Goal: Information Seeking & Learning: Learn about a topic

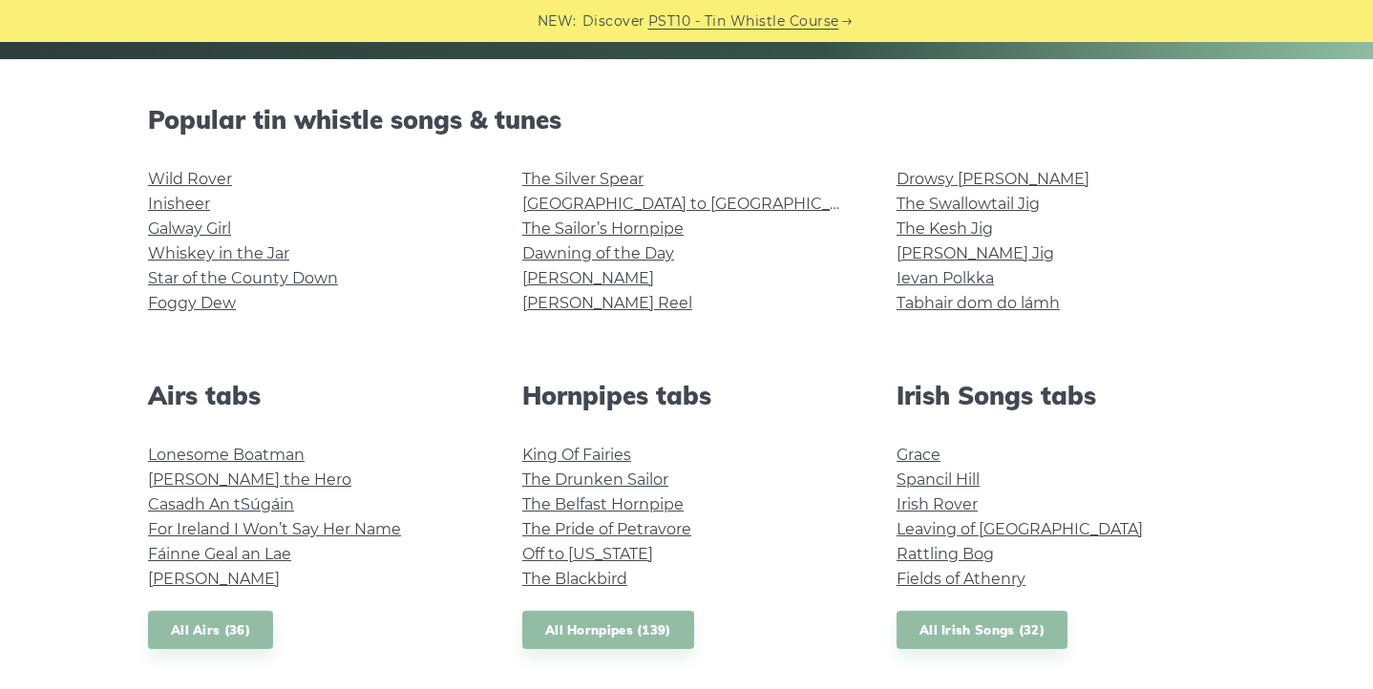
scroll to position [441, 0]
click at [912, 508] on link "Irish Rover" at bounding box center [937, 505] width 81 height 18
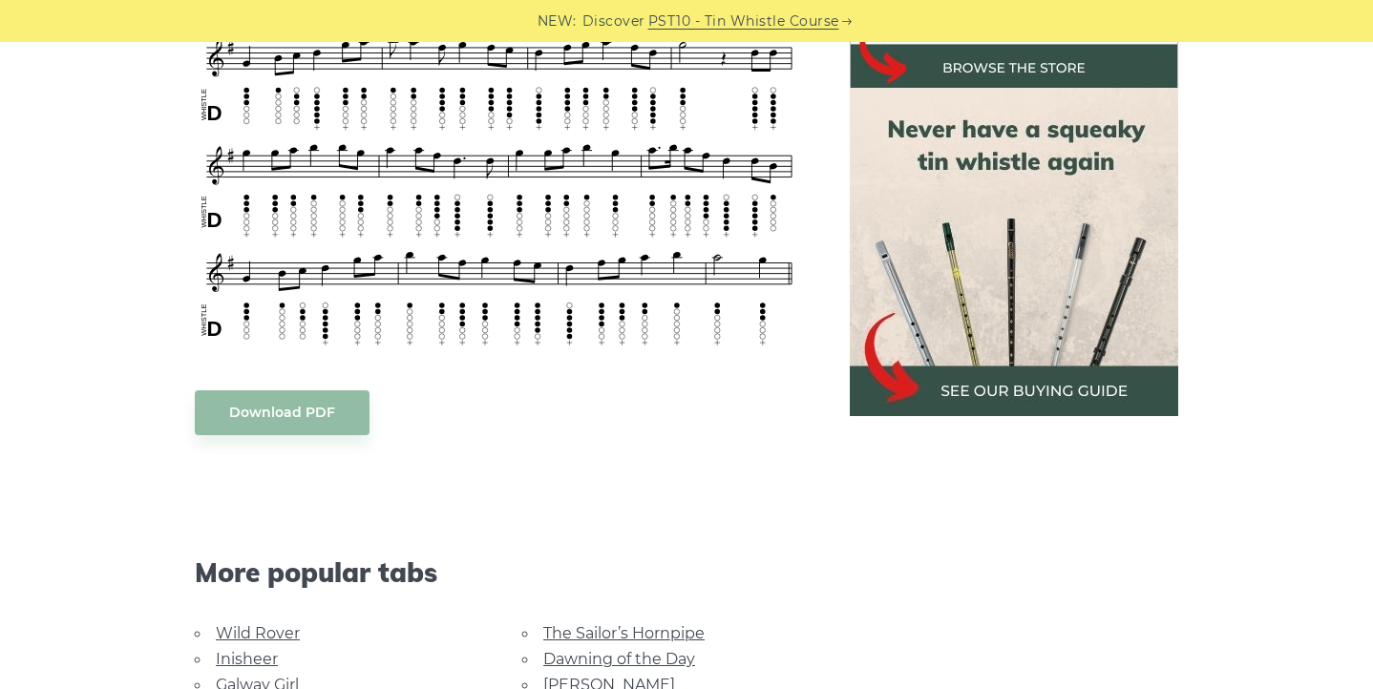
scroll to position [973, 0]
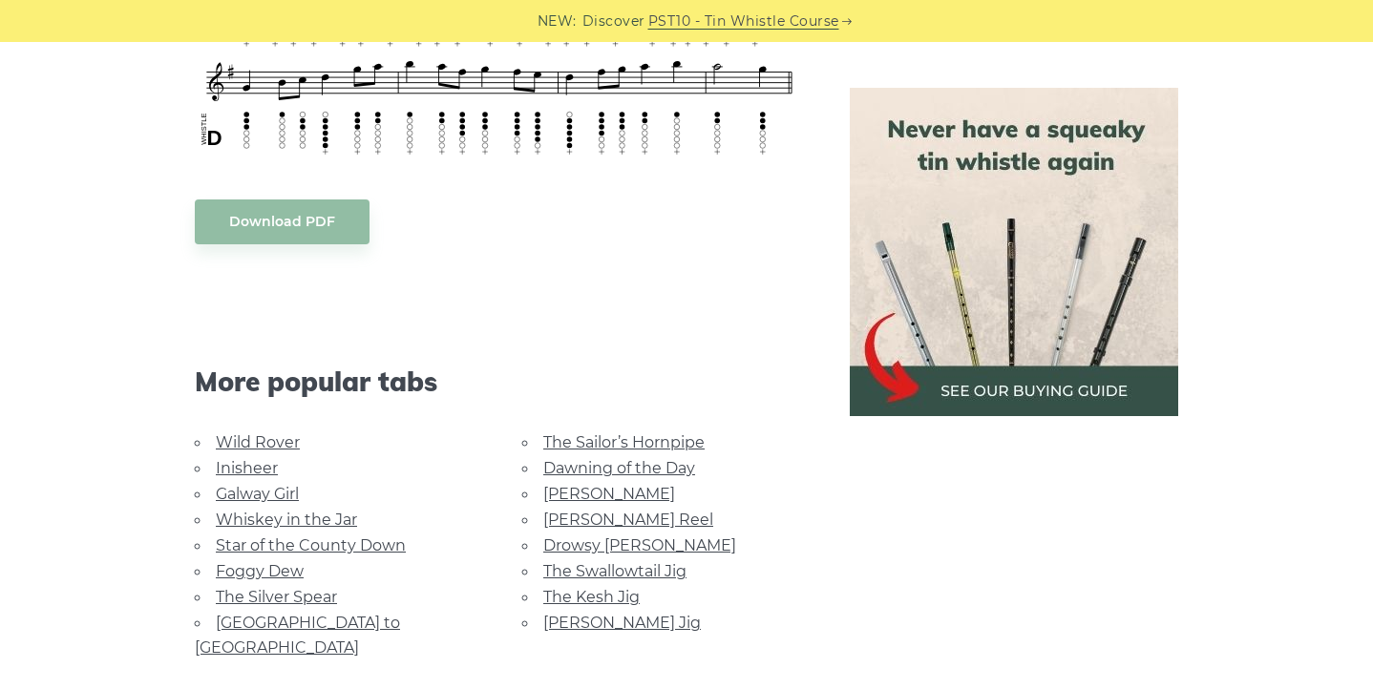
click at [268, 511] on link "Whiskey in the Jar" at bounding box center [286, 520] width 141 height 18
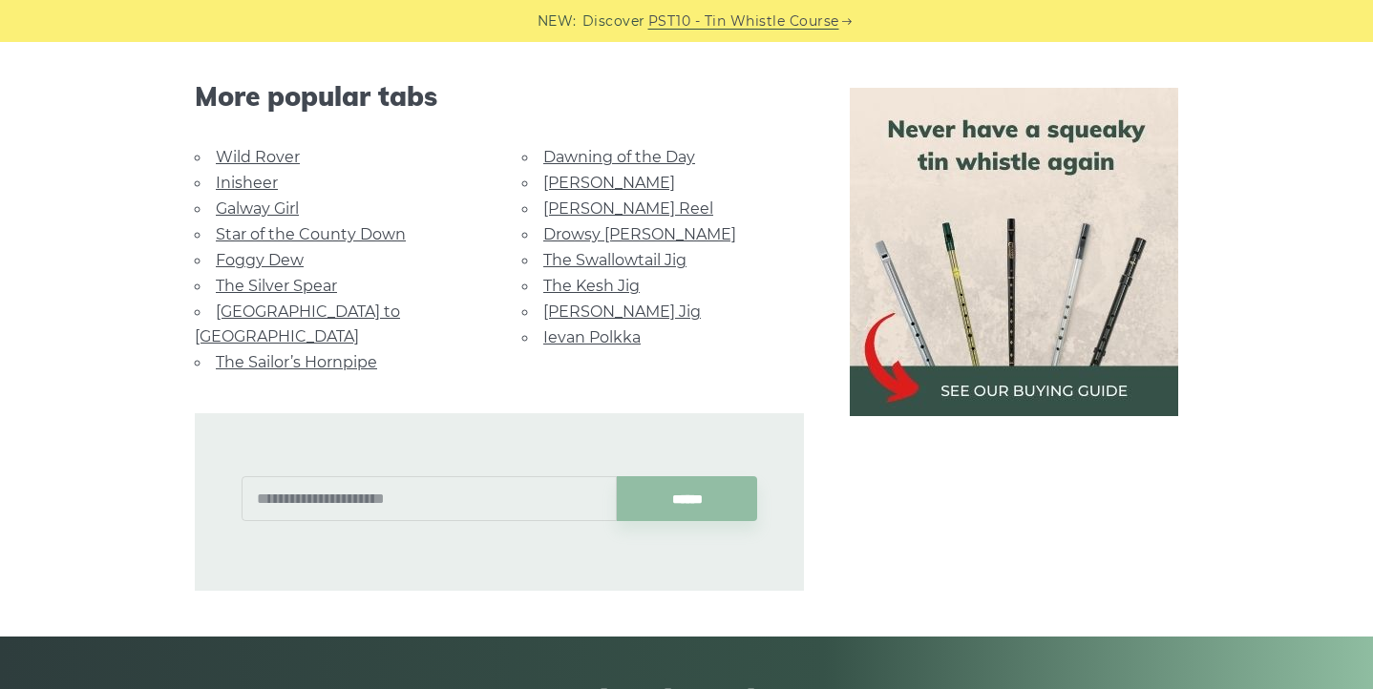
scroll to position [1249, 0]
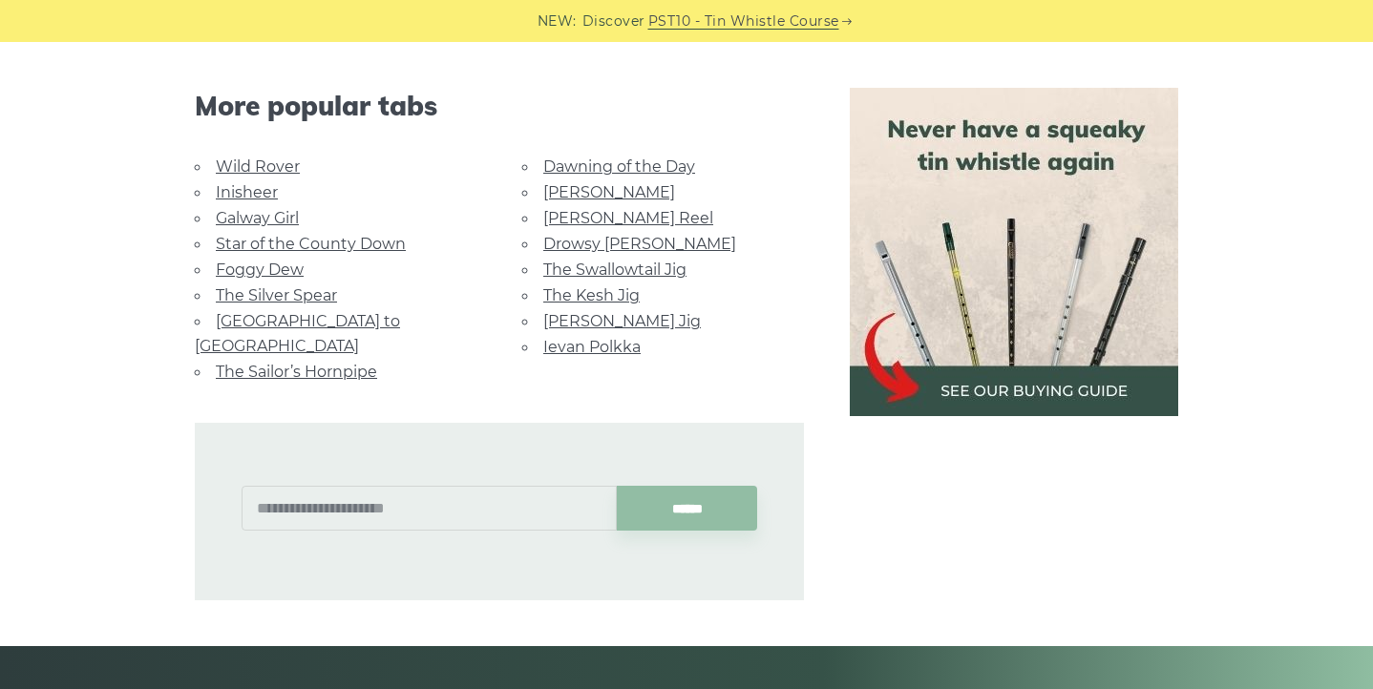
click at [253, 261] on link "Foggy Dew" at bounding box center [260, 270] width 88 height 18
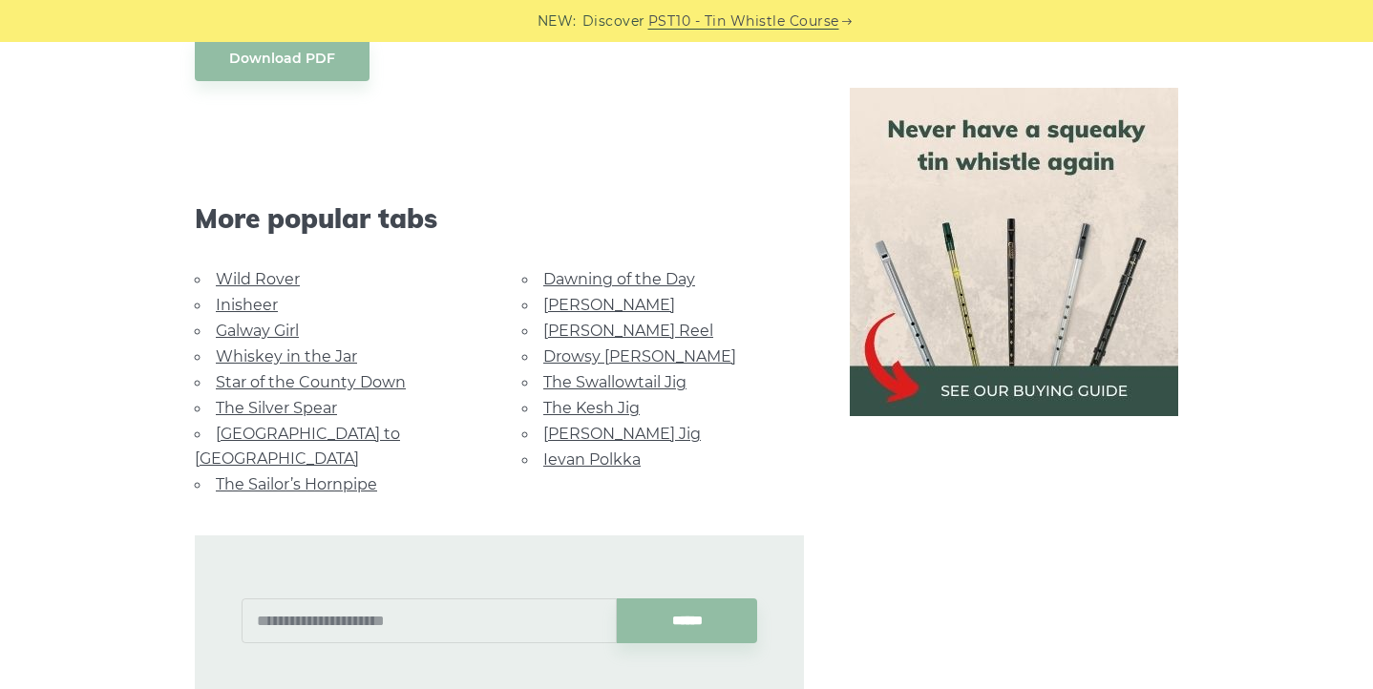
scroll to position [1136, 0]
click at [570, 423] on link "[PERSON_NAME] Jig" at bounding box center [622, 432] width 158 height 18
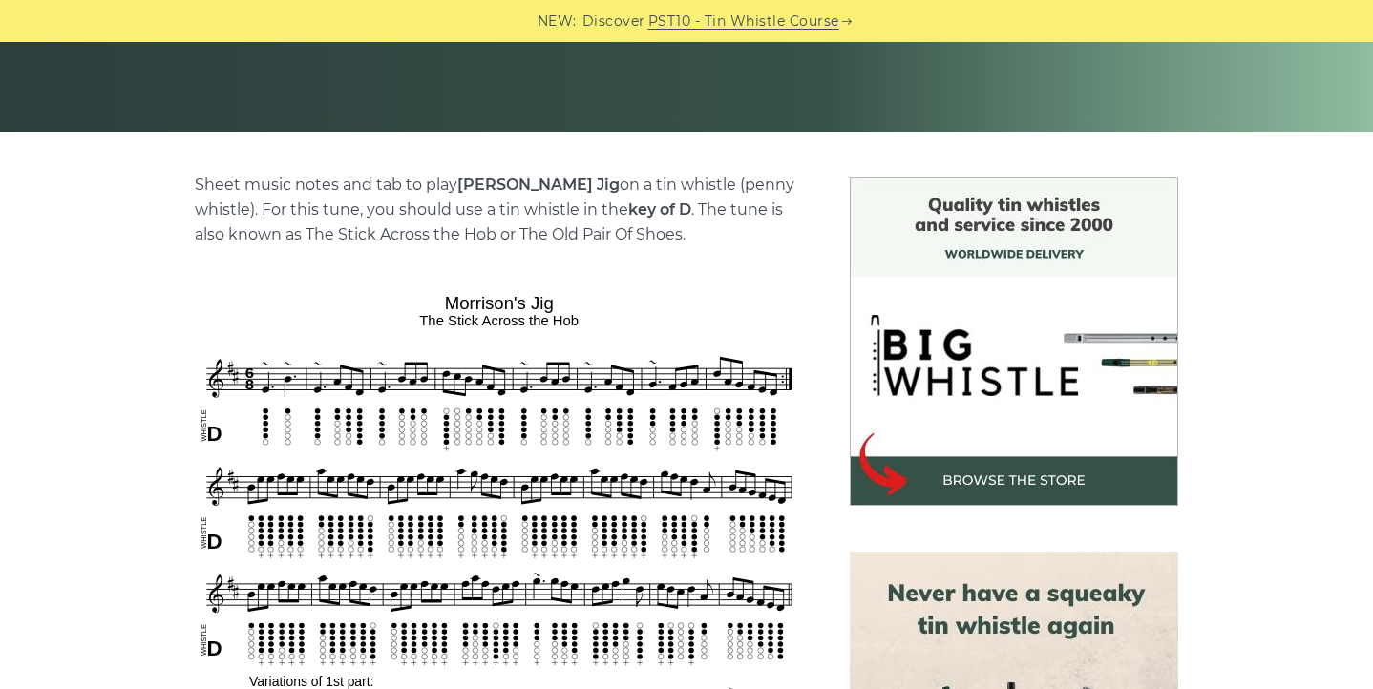
scroll to position [544, 0]
